Goal: Transaction & Acquisition: Purchase product/service

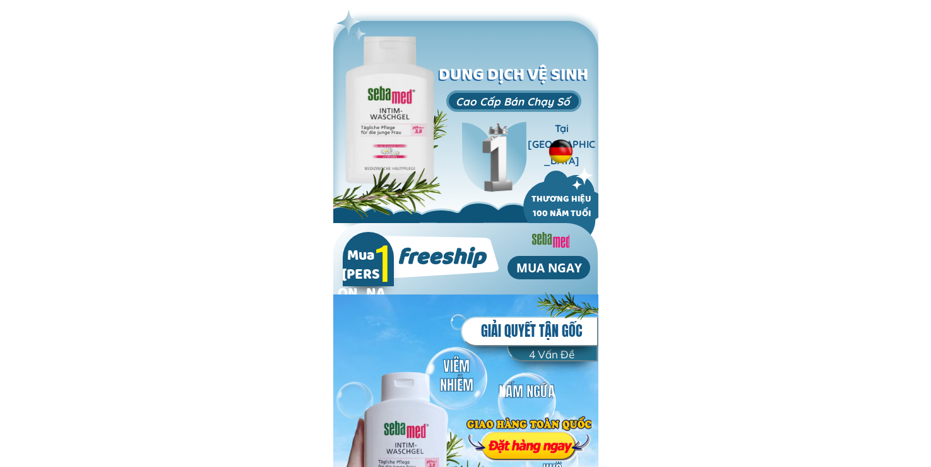
scroll to position [1326, 0]
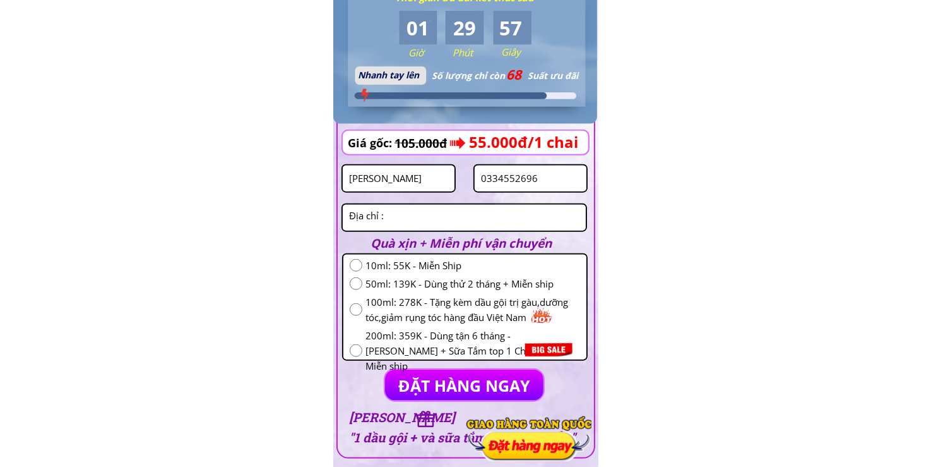
click at [437, 181] on input "[PERSON_NAME]" at bounding box center [398, 178] width 105 height 26
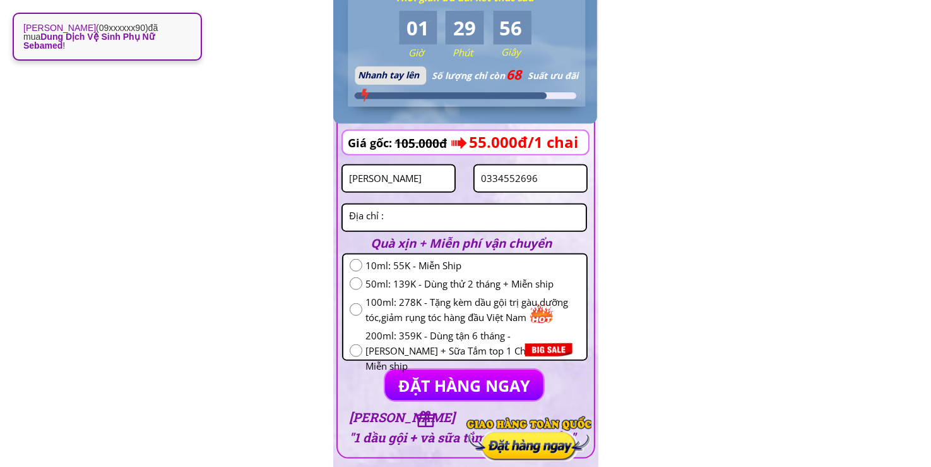
paste input "[PERSON_NAME]"
type input "[PERSON_NAME]"
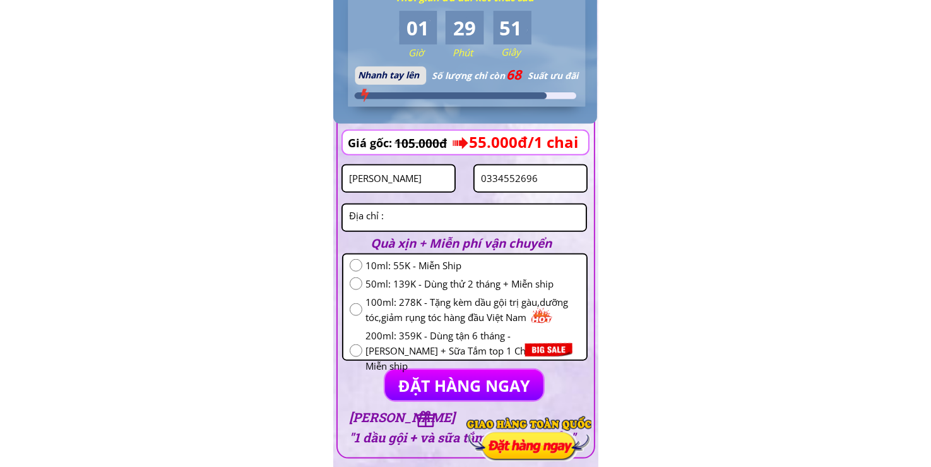
click at [530, 184] on input "0334552696" at bounding box center [530, 178] width 105 height 26
paste input "985011267"
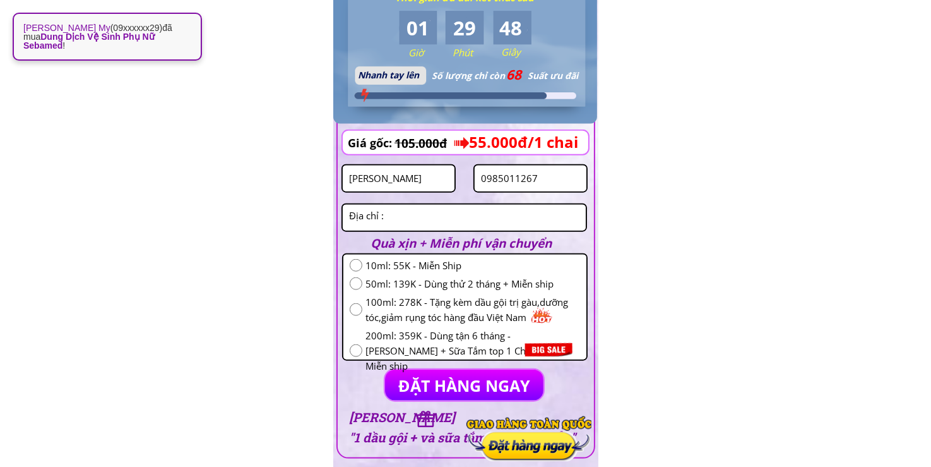
type input "0985011267"
click at [359, 288] on input "radio" at bounding box center [356, 283] width 13 height 13
radio input "true"
click at [493, 203] on div at bounding box center [465, 217] width 246 height 28
click at [488, 218] on textarea at bounding box center [464, 218] width 237 height 26
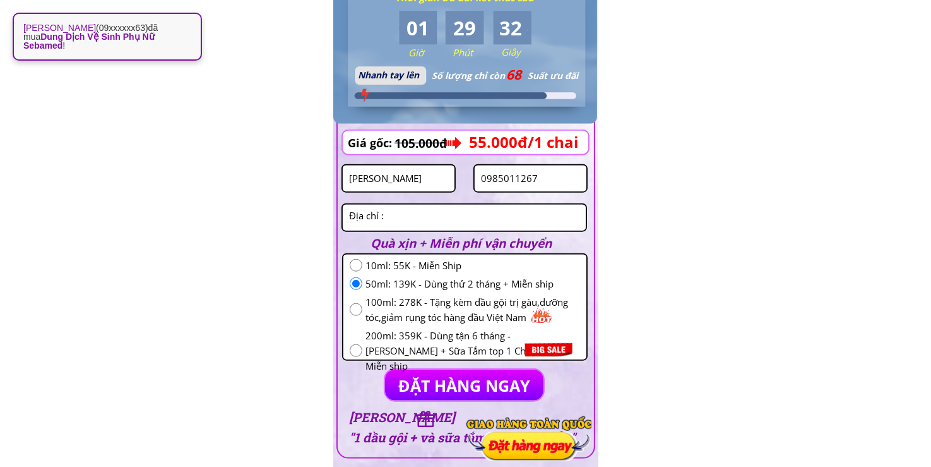
paste textarea "Đỏng hủ, [PERSON_NAME], [PERSON_NAME], [PERSON_NAME]"
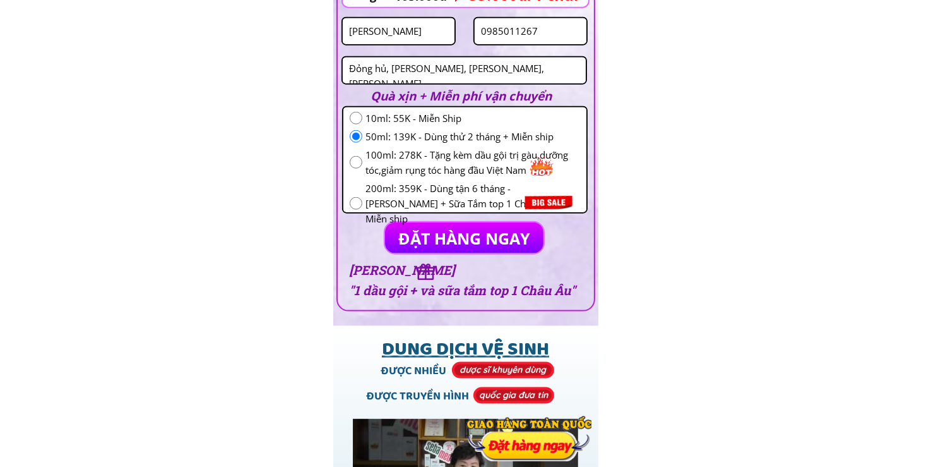
type textarea "Đỏng hủ, [PERSON_NAME], [PERSON_NAME], [PERSON_NAME]"
click at [458, 237] on p "ĐẶT HÀNG NGAY" at bounding box center [464, 237] width 159 height 31
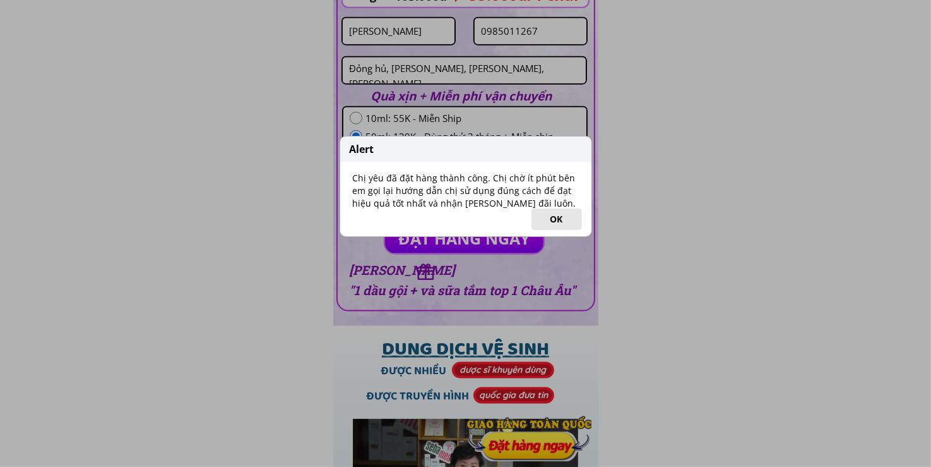
click at [556, 218] on button "OK" at bounding box center [557, 218] width 51 height 21
